Goal: Task Accomplishment & Management: Use online tool/utility

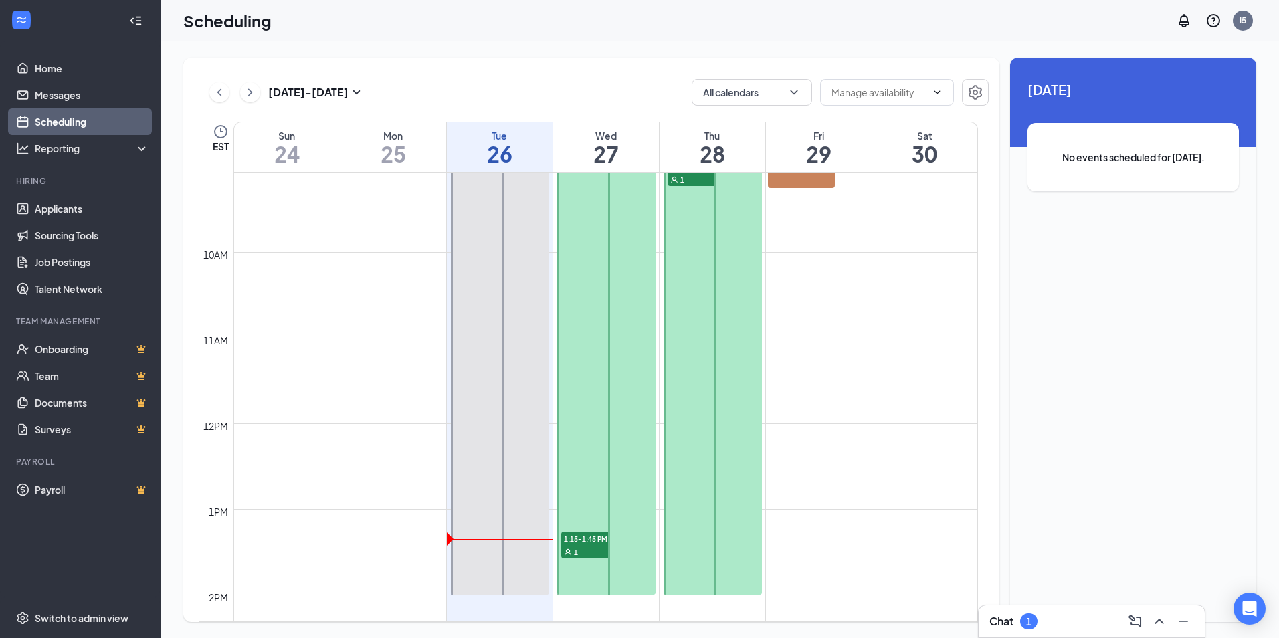
scroll to position [858, 0]
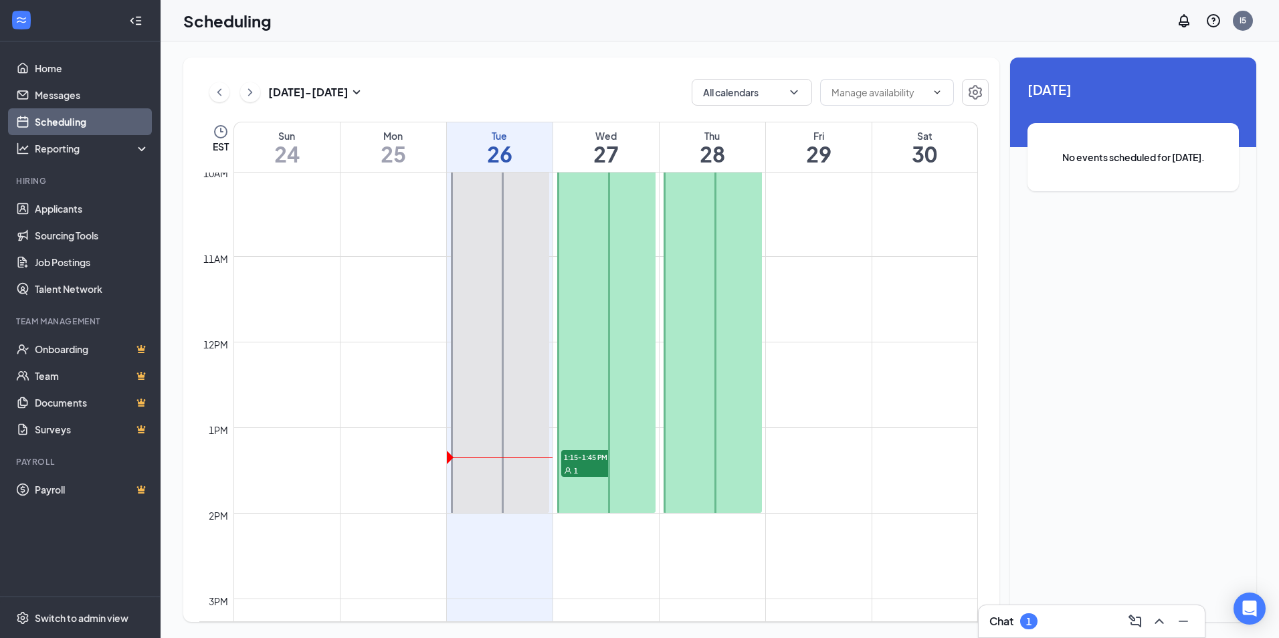
click at [584, 461] on span "1:15-1:45 PM" at bounding box center [594, 456] width 67 height 13
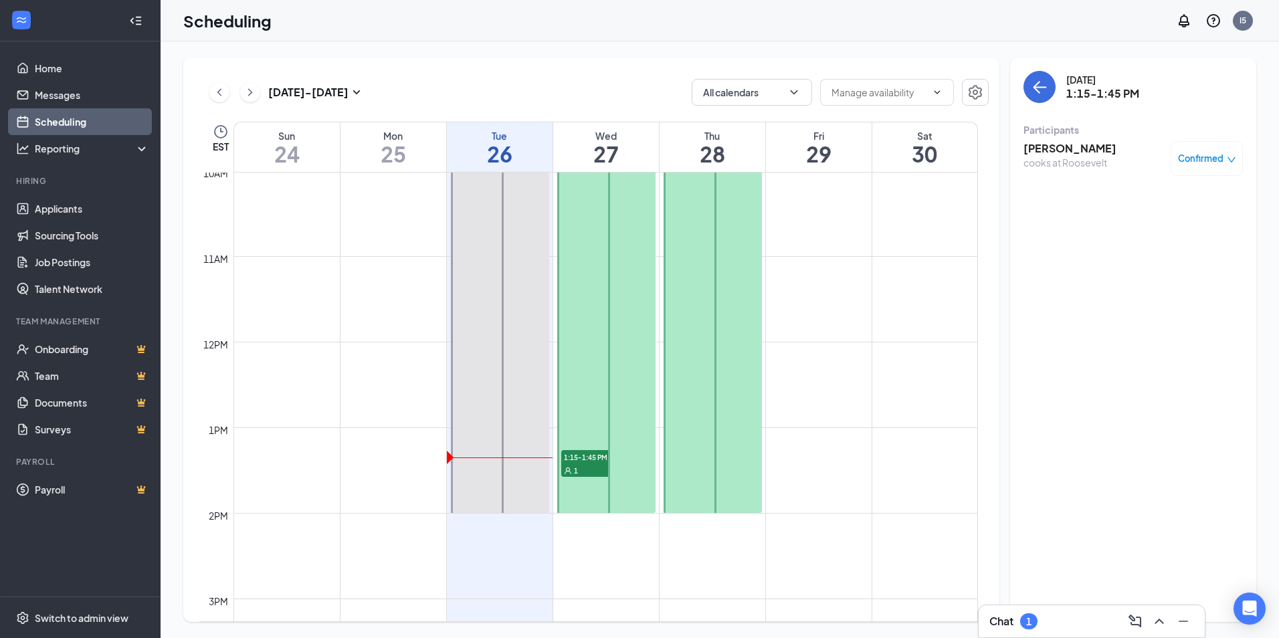
click at [1076, 154] on h3 "craig collins" at bounding box center [1069, 148] width 93 height 15
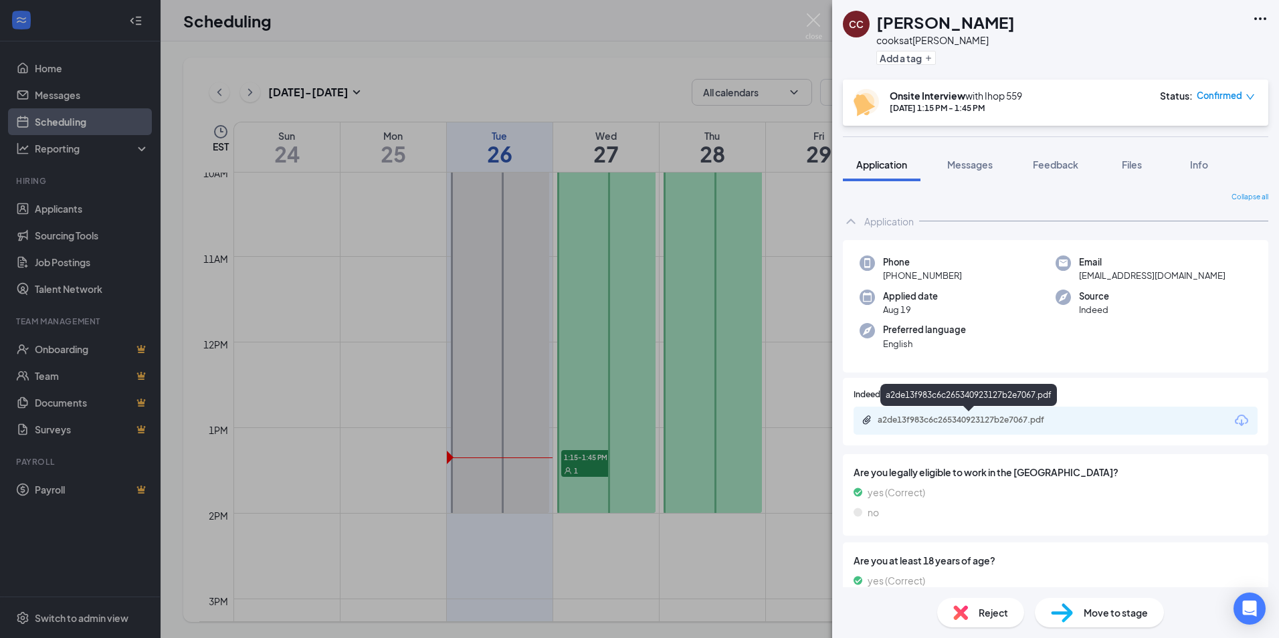
click at [958, 419] on div "a2de13f983c6c265340923127b2e7067.pdf" at bounding box center [970, 420] width 187 height 11
